Goal: Task Accomplishment & Management: Use online tool/utility

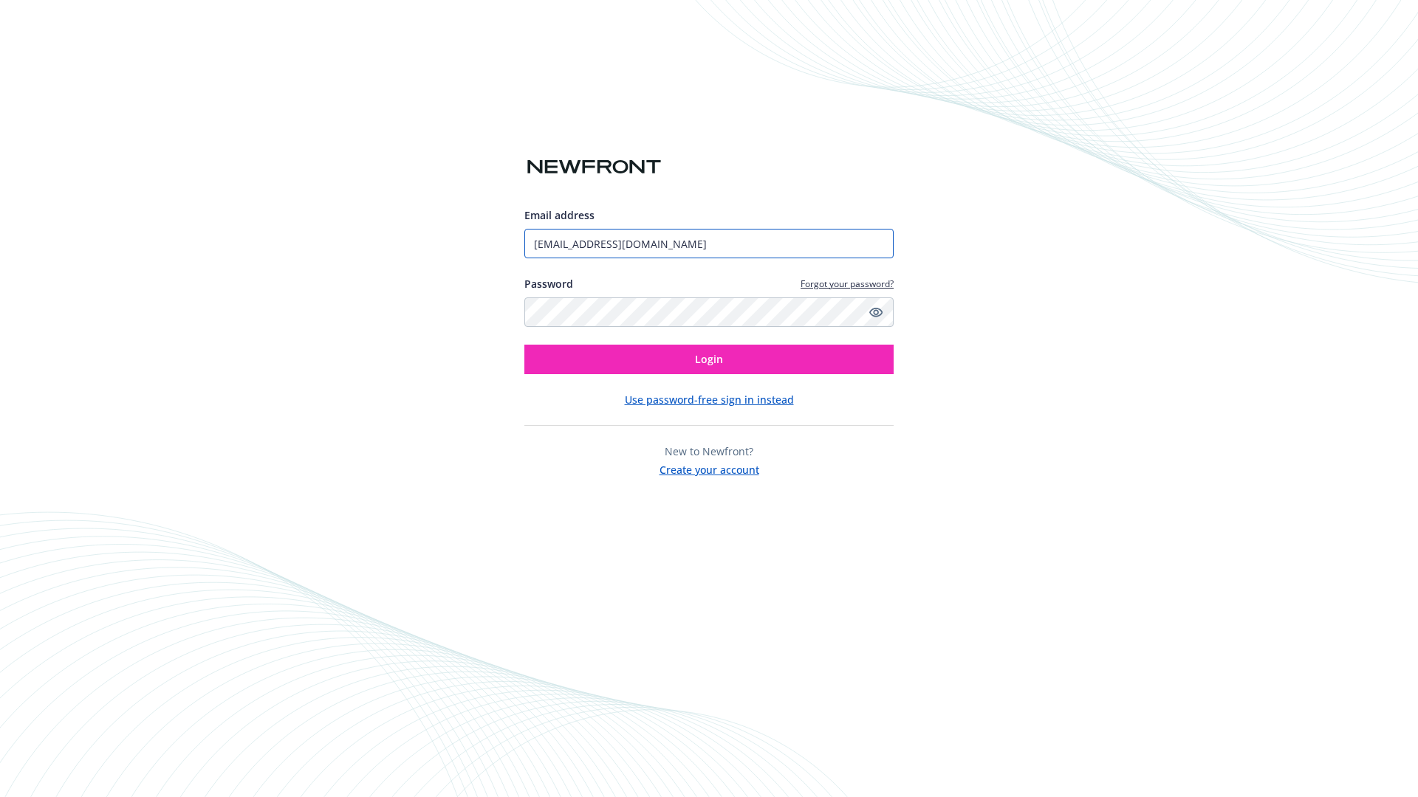
type input "[EMAIL_ADDRESS][DOMAIN_NAME]"
click at [709, 360] on span "Login" at bounding box center [709, 359] width 28 height 14
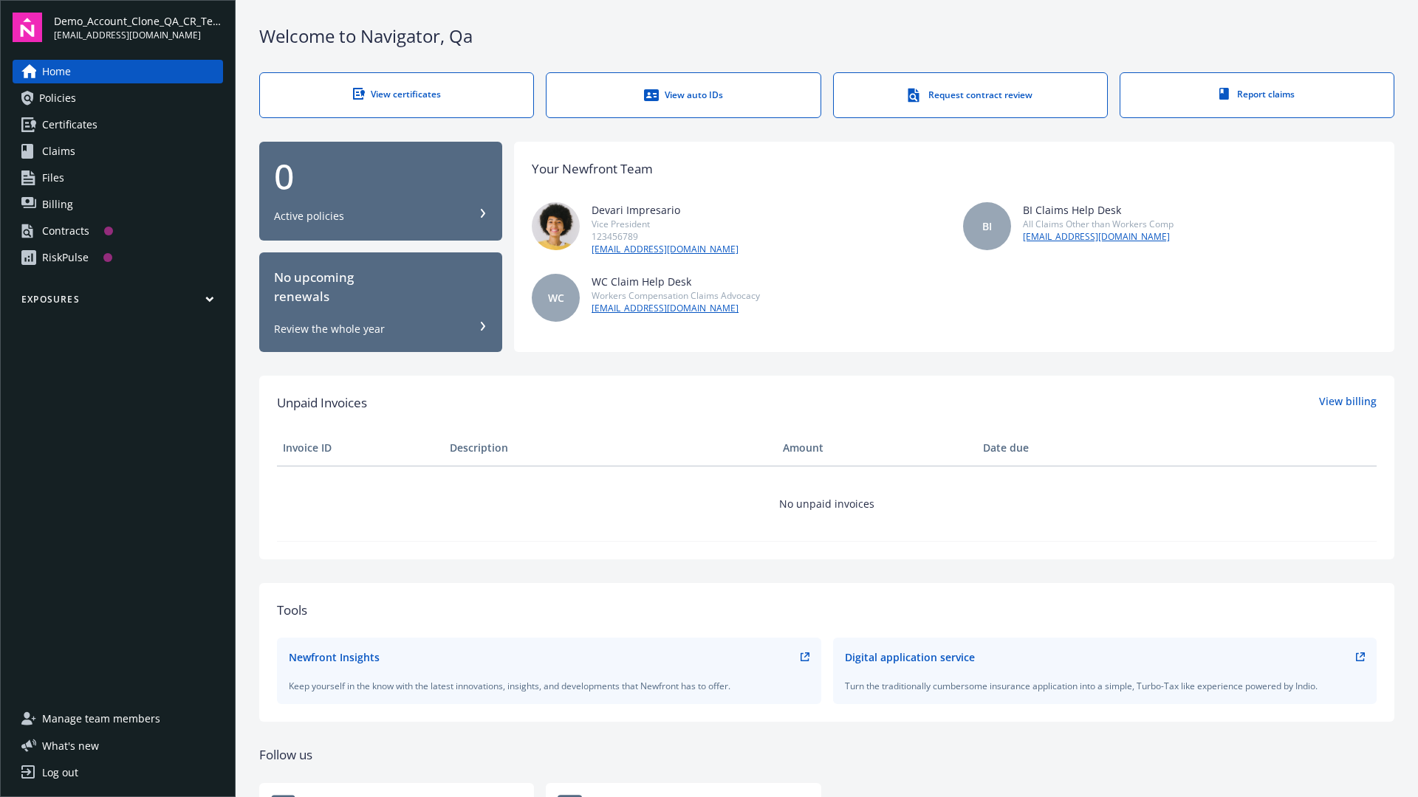
click at [138, 27] on span "Demo_Account_Clone_QA_CR_Tests_Prospect" at bounding box center [138, 21] width 169 height 16
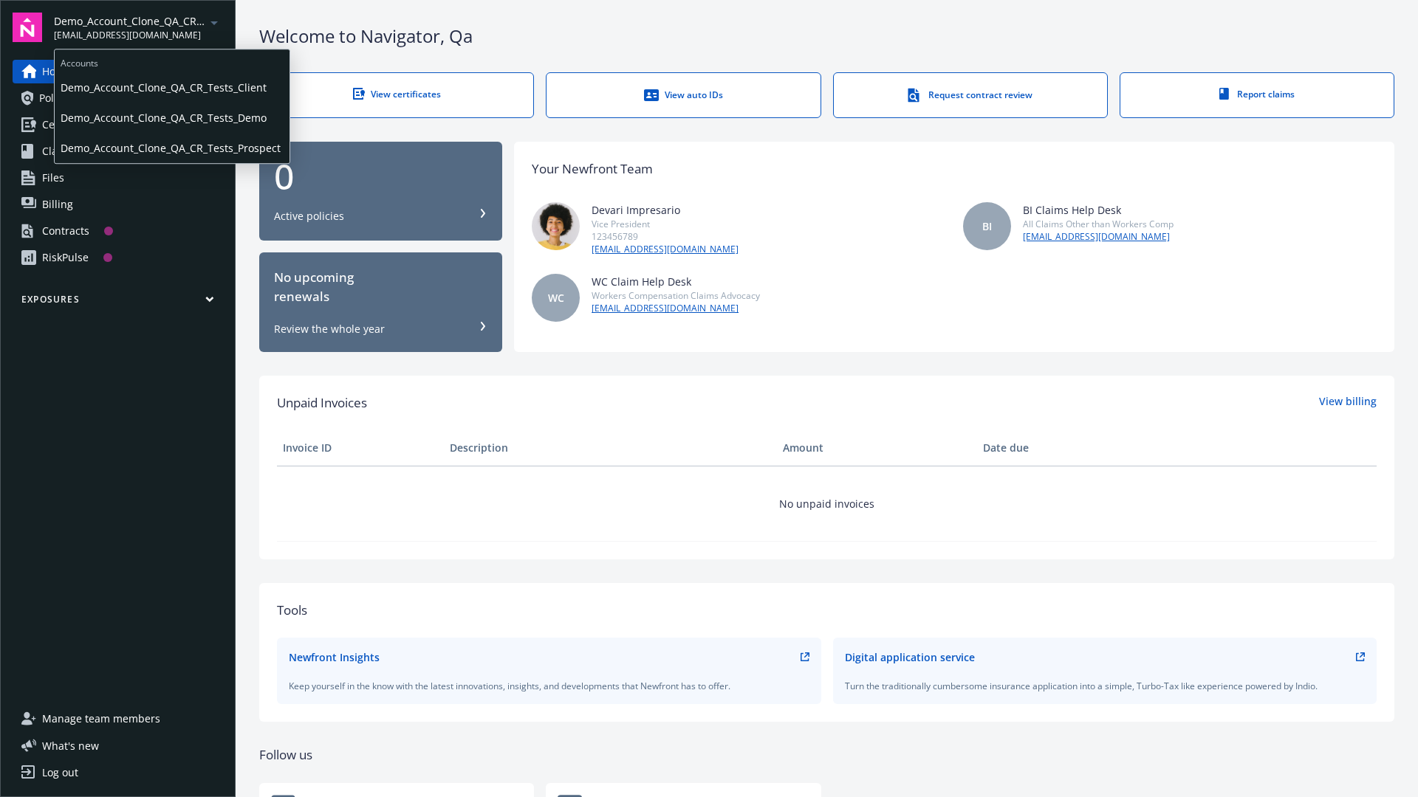
click at [171, 88] on span "Demo_Account_Clone_QA_CR_Tests_Client" at bounding box center [172, 87] width 223 height 30
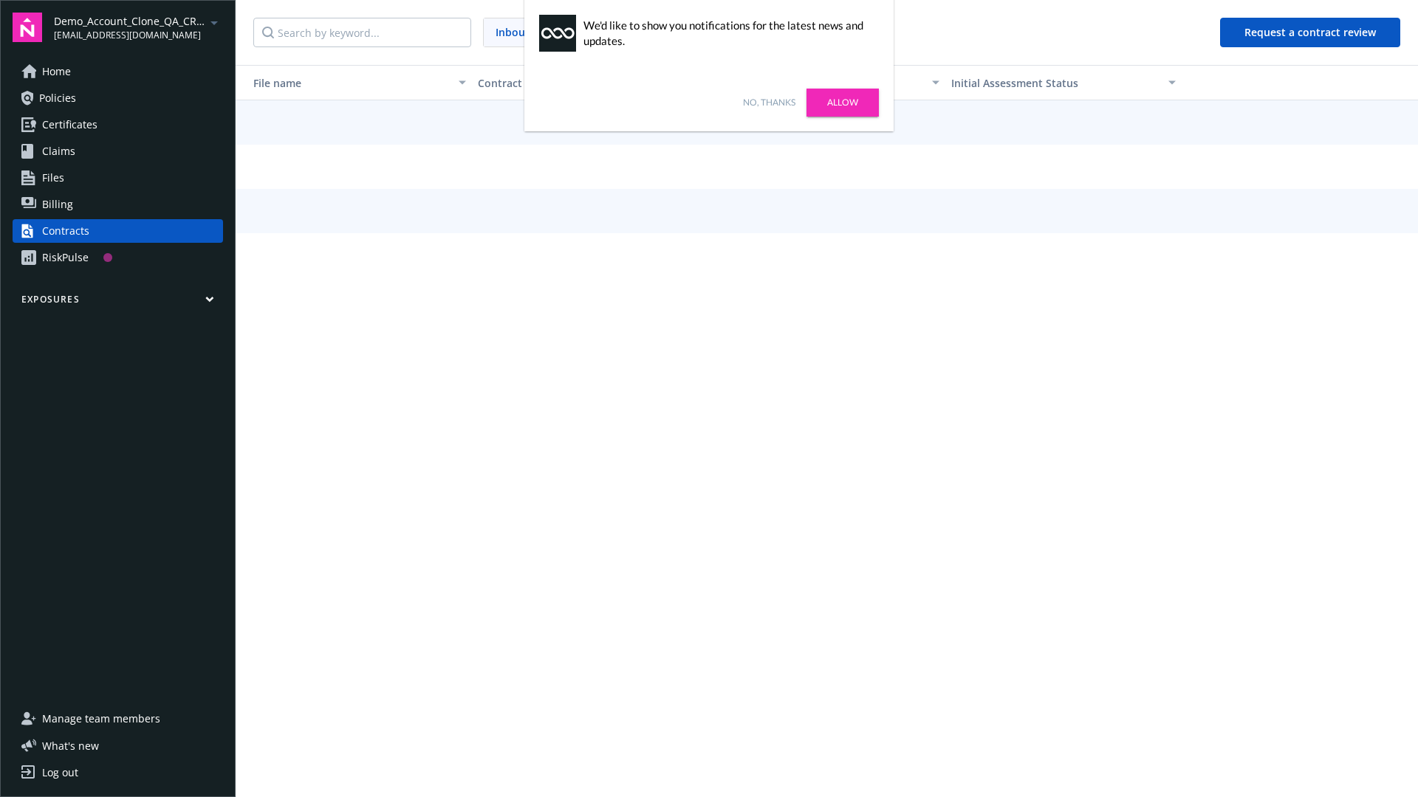
click at [769, 103] on link "No, thanks" at bounding box center [769, 102] width 52 height 13
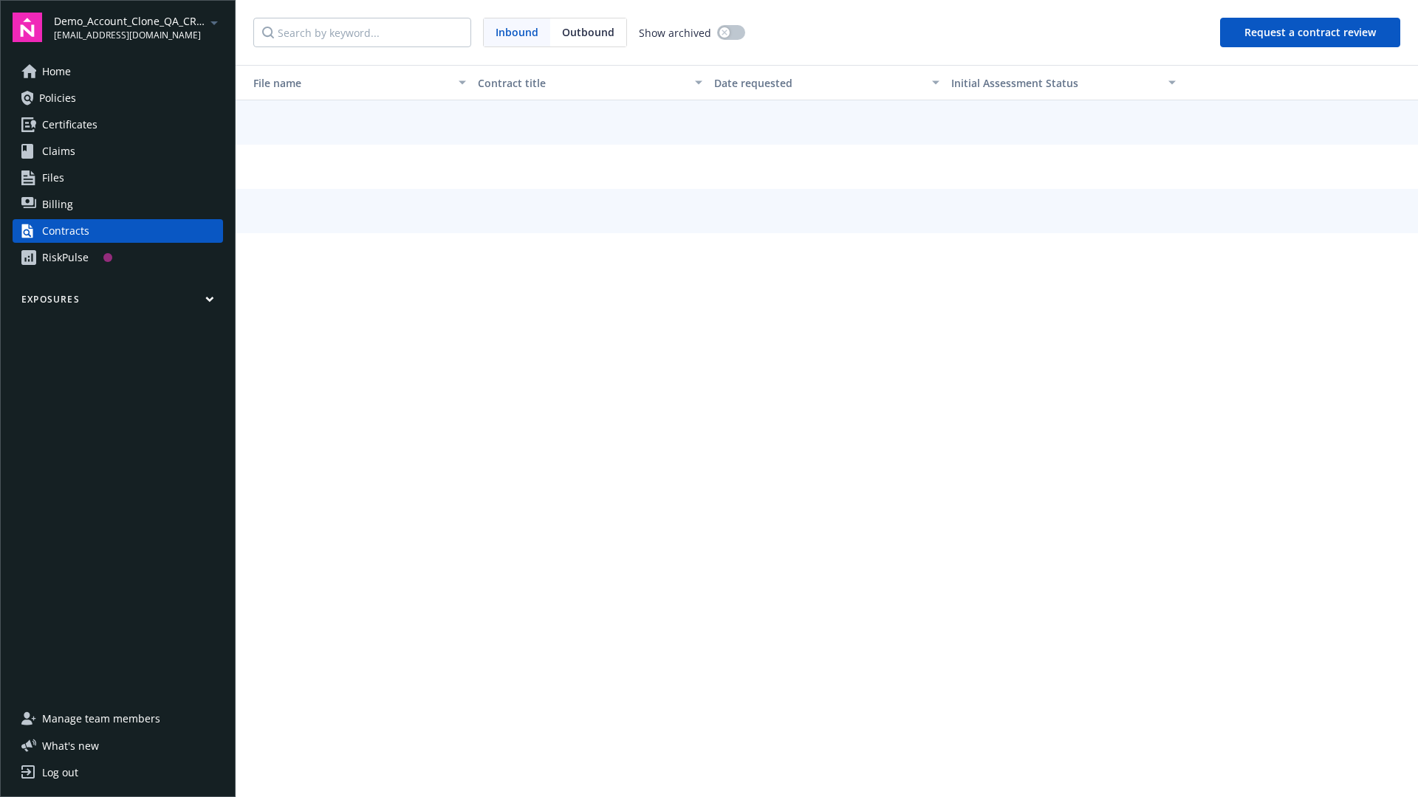
click at [1311, 32] on button "Request a contract review" at bounding box center [1310, 33] width 180 height 30
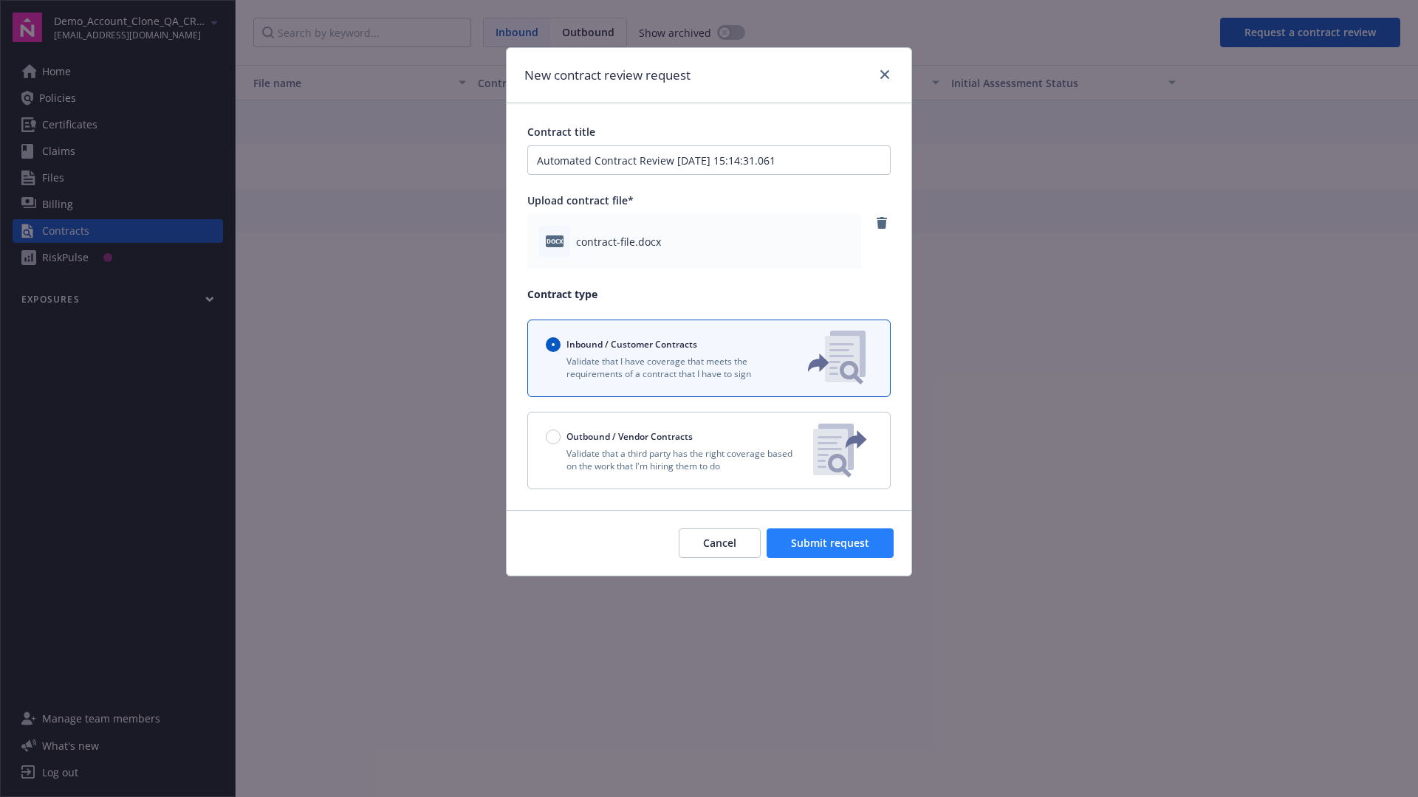
type input "Automated Contract Review 08-28-2025 15:14:31.061"
click at [831, 543] on span "Submit request" at bounding box center [830, 543] width 78 height 14
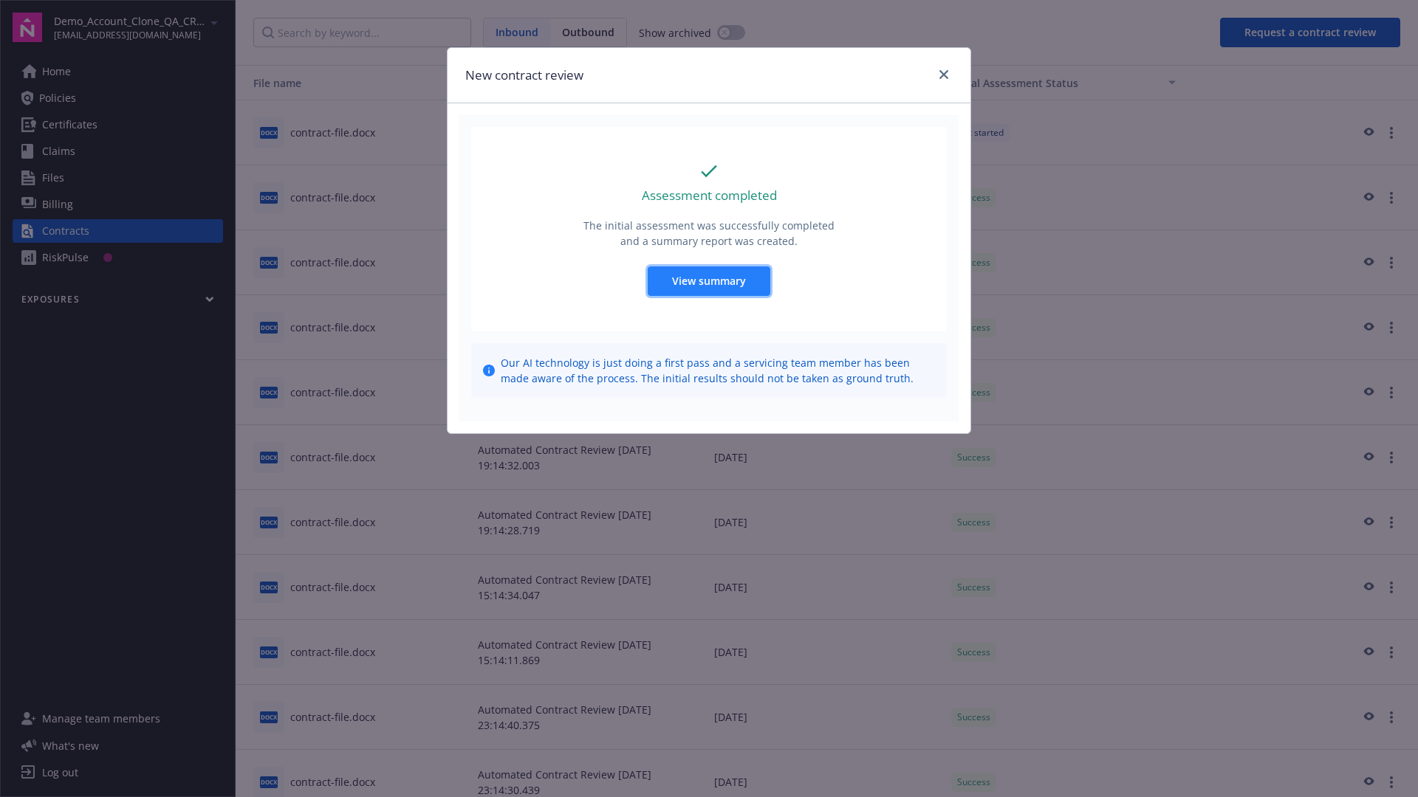
click at [708, 281] on span "View summary" at bounding box center [709, 281] width 74 height 14
